Goal: Transaction & Acquisition: Purchase product/service

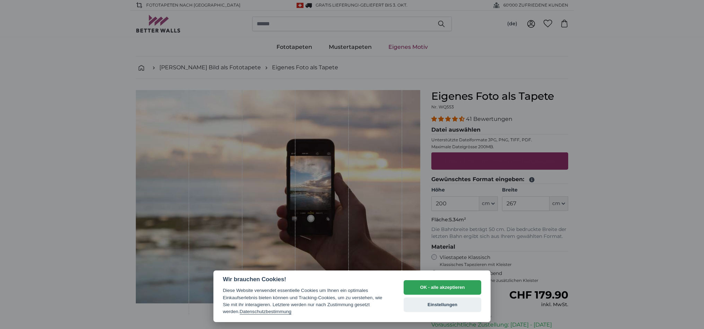
select select "**"
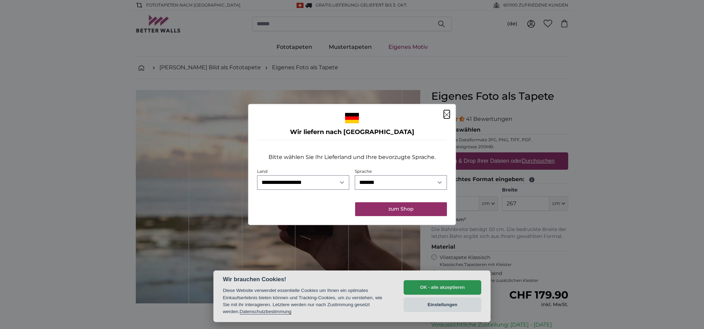
click at [449, 114] on icon "Schließen" at bounding box center [447, 115] width 6 height 6
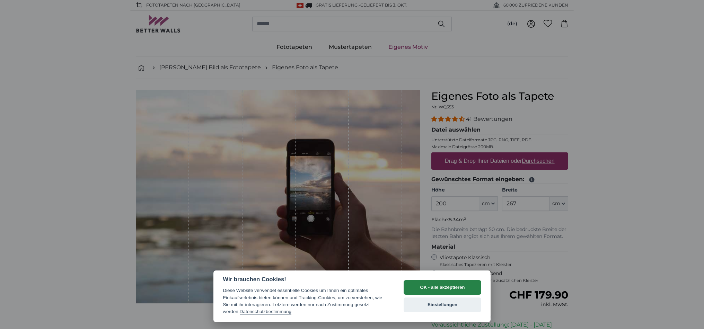
click at [442, 286] on button "OK - alle akzeptieren" at bounding box center [443, 287] width 78 height 15
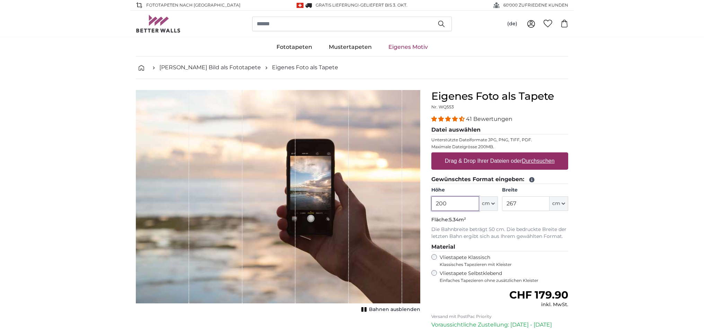
drag, startPoint x: 452, startPoint y: 205, endPoint x: 428, endPoint y: 203, distance: 24.7
click at [428, 203] on div "Eigenes Foto als Tapete Nr. WQ553 41 Bewertungen Datei auswählen Unterstützte D…" at bounding box center [500, 246] width 148 height 312
type input "400"
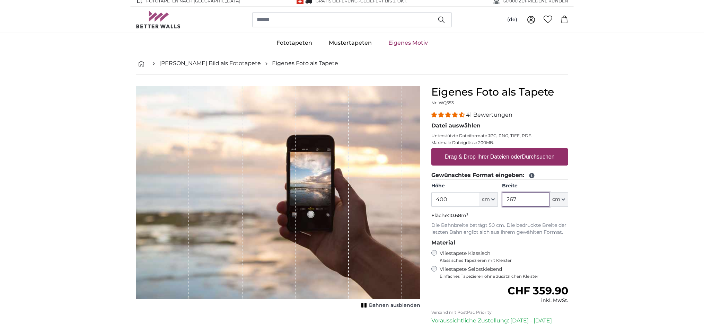
drag, startPoint x: 524, startPoint y: 206, endPoint x: 503, endPoint y: 201, distance: 21.2
click at [503, 201] on input "267" at bounding box center [525, 199] width 47 height 15
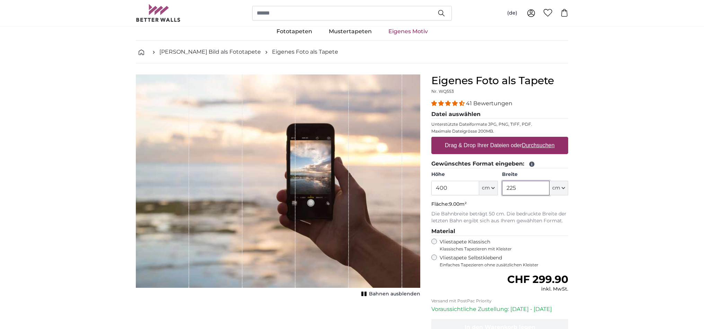
scroll to position [17, 0]
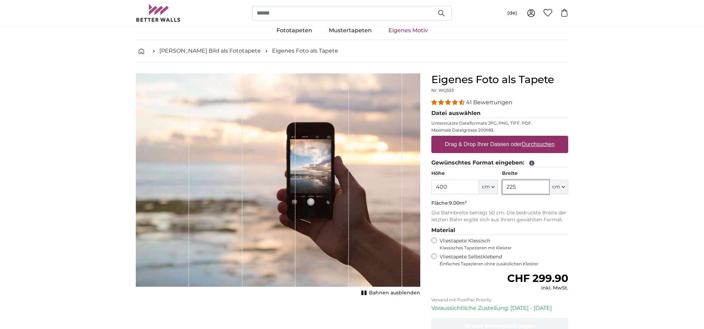
type input "225"
click at [443, 256] on label "Vliestapete Selbstklebend Einfaches Tapezieren ohne zusätzlichen Kleister" at bounding box center [504, 260] width 129 height 13
click at [513, 13] on button "(de)" at bounding box center [512, 13] width 21 height 12
click at [506, 30] on link "Deutsch" at bounding box center [512, 30] width 61 height 12
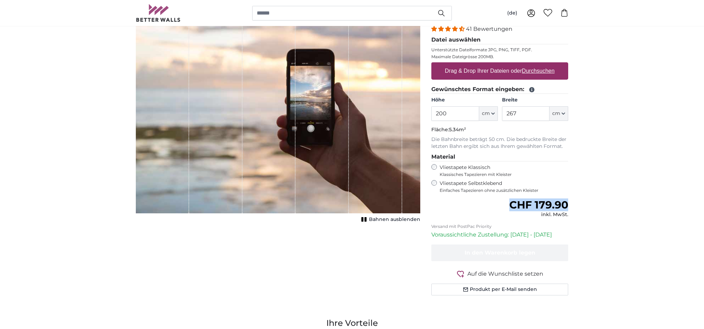
drag, startPoint x: 571, startPoint y: 208, endPoint x: 507, endPoint y: 202, distance: 64.0
click at [507, 202] on div "Eigenes Foto als Tapete Nr. WQ553 41 Bewertungen Datei auswählen Unterstützte D…" at bounding box center [500, 156] width 148 height 312
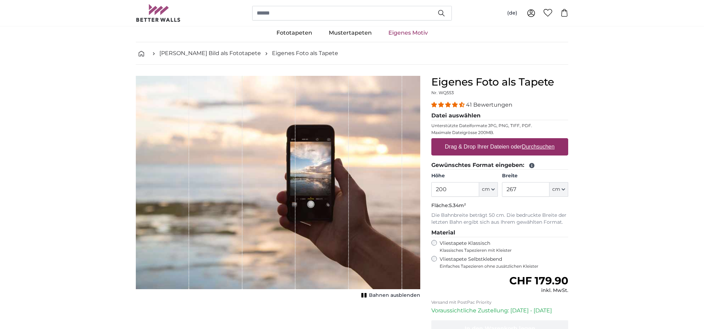
scroll to position [14, 0]
